Goal: Check status: Check status

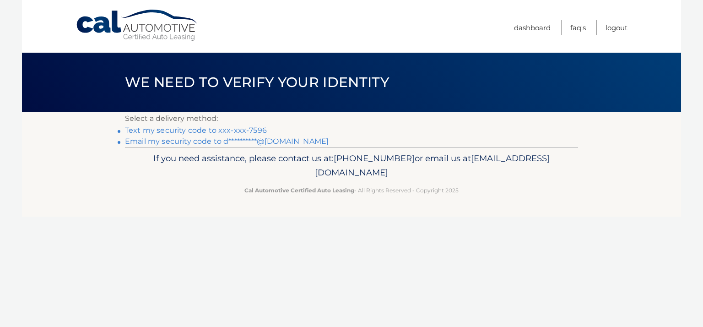
click at [227, 130] on link "Text my security code to xxx-xxx-7596" at bounding box center [196, 130] width 142 height 9
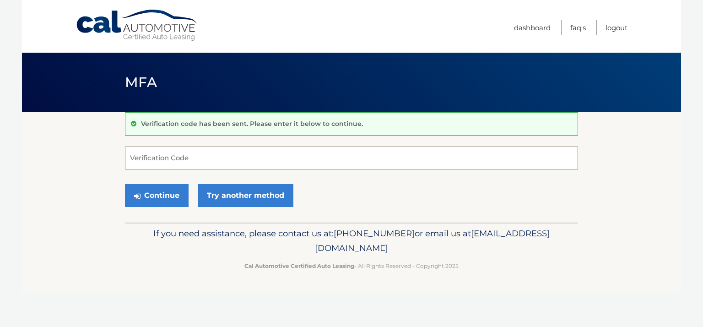
click at [232, 151] on input "Verification Code" at bounding box center [351, 157] width 453 height 23
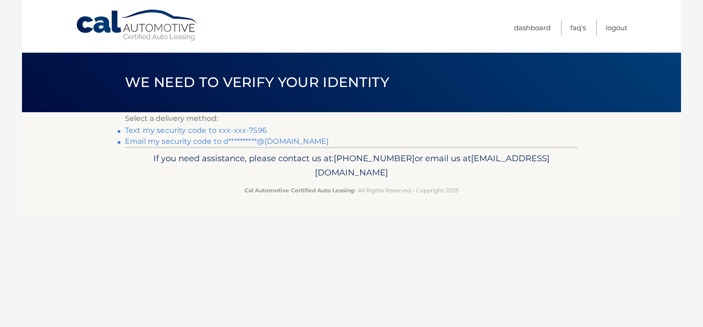
click at [238, 132] on link "Text my security code to xxx-xxx-7596" at bounding box center [196, 130] width 142 height 9
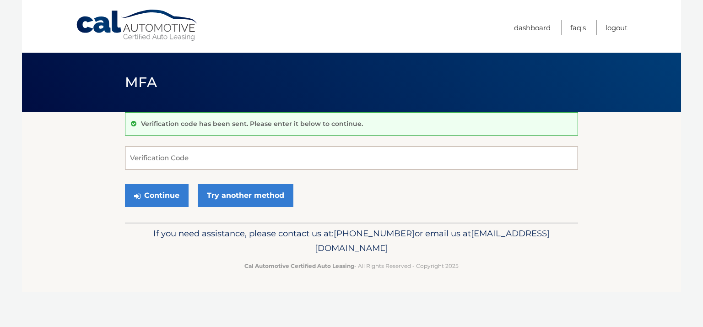
click at [204, 159] on input "Verification Code" at bounding box center [351, 157] width 453 height 23
type input "791235"
click at [157, 201] on button "Continue" at bounding box center [157, 195] width 64 height 23
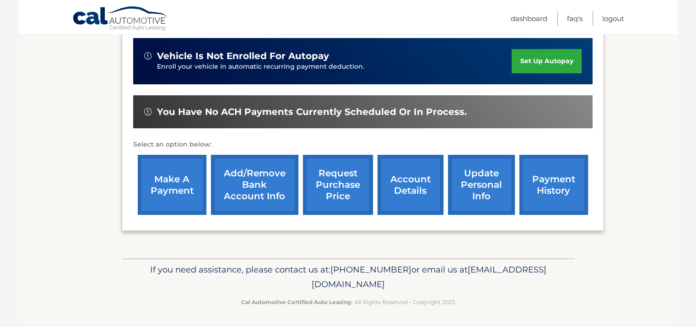
scroll to position [226, 0]
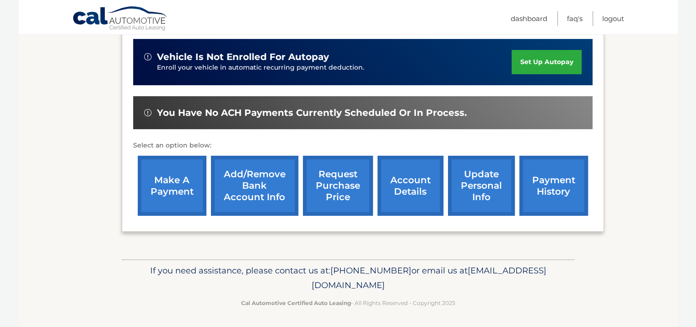
click at [553, 185] on link "payment history" at bounding box center [553, 186] width 69 height 60
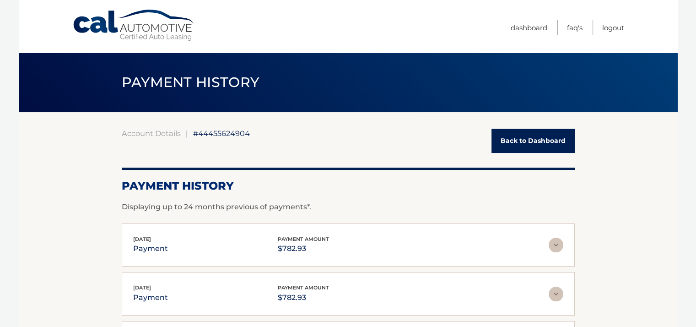
click at [543, 193] on div "Payment History Displaying up to 24 months previous of payments*." at bounding box center [348, 190] width 453 height 45
click at [529, 142] on link "Back to Dashboard" at bounding box center [533, 141] width 83 height 24
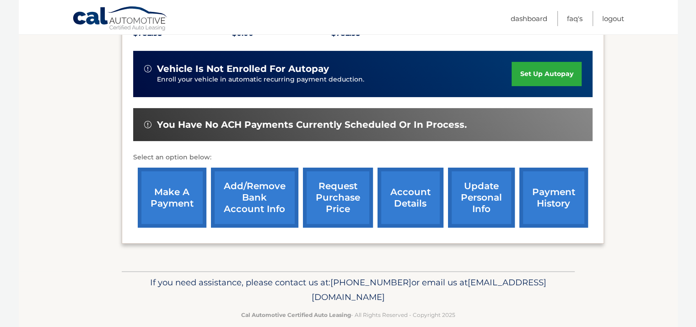
scroll to position [214, 0]
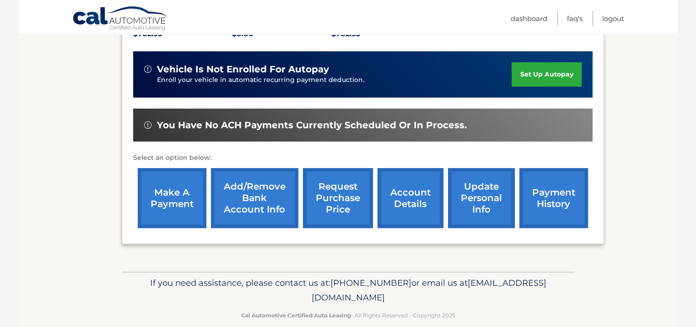
click at [425, 199] on link "account details" at bounding box center [411, 198] width 66 height 60
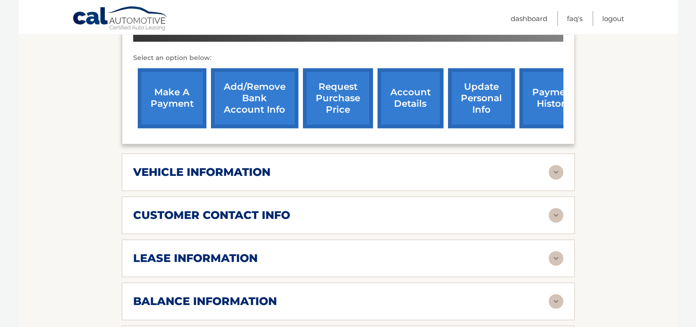
scroll to position [340, 0]
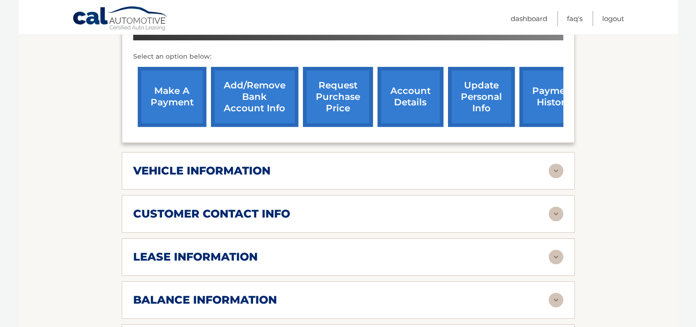
click at [320, 165] on div "vehicle information vehicle Year 2023 vehicle make Dodge vehicle model Durango …" at bounding box center [348, 171] width 453 height 38
click at [216, 164] on h2 "vehicle information" at bounding box center [201, 171] width 137 height 14
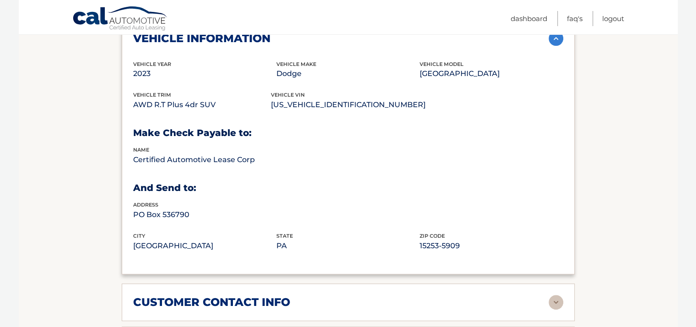
scroll to position [584, 0]
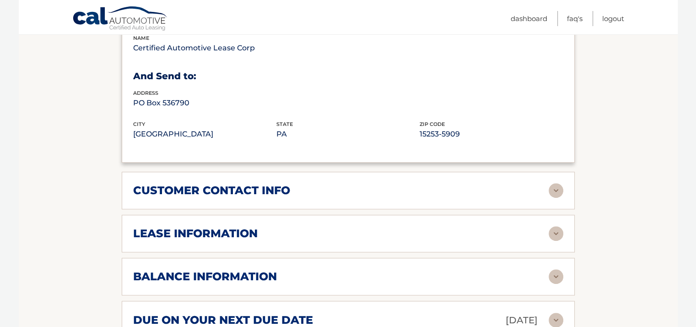
click at [258, 184] on h2 "customer contact info" at bounding box center [211, 191] width 157 height 14
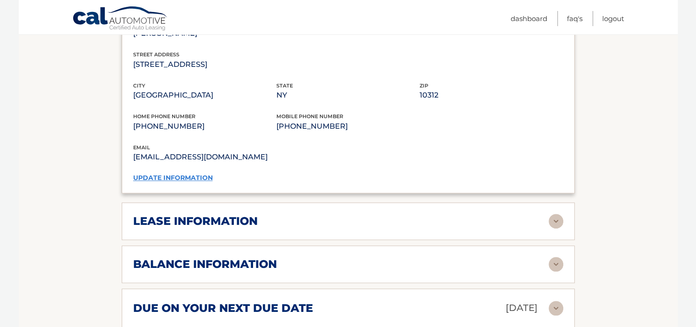
scroll to position [779, 0]
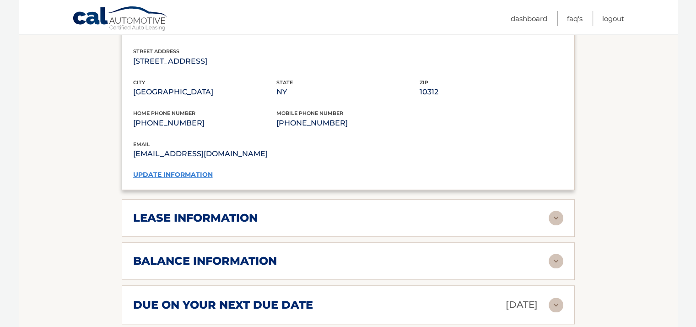
click at [246, 211] on h2 "lease information" at bounding box center [195, 218] width 124 height 14
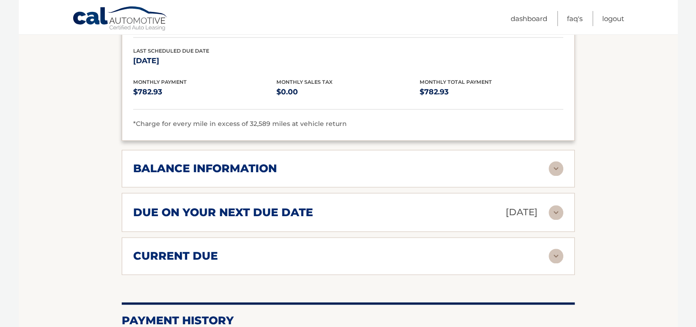
scroll to position [1045, 0]
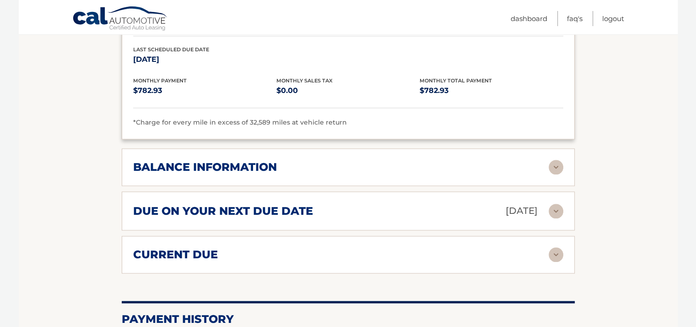
click at [267, 160] on h2 "balance information" at bounding box center [205, 167] width 144 height 14
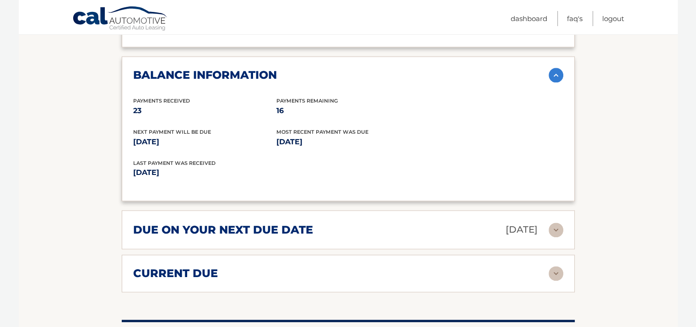
scroll to position [1154, 0]
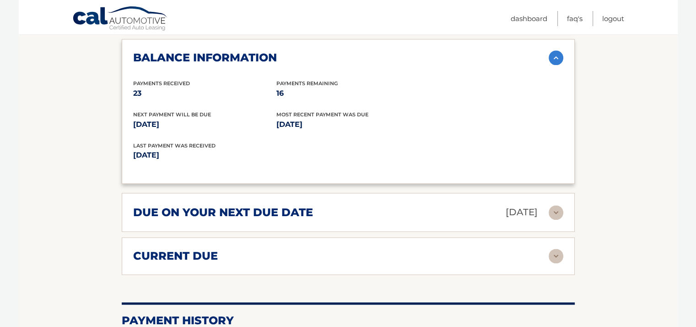
click at [230, 249] on div "current due" at bounding box center [341, 256] width 416 height 14
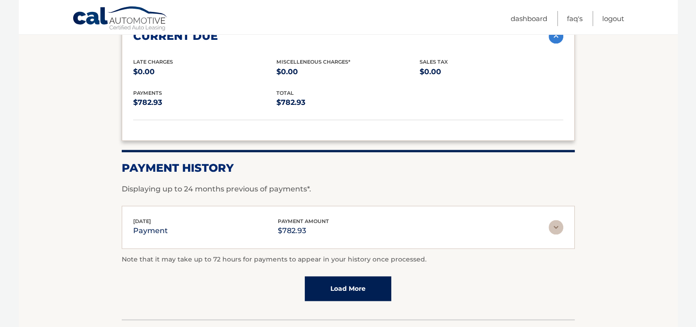
scroll to position [1374, 0]
